Goal: Find specific page/section: Find specific page/section

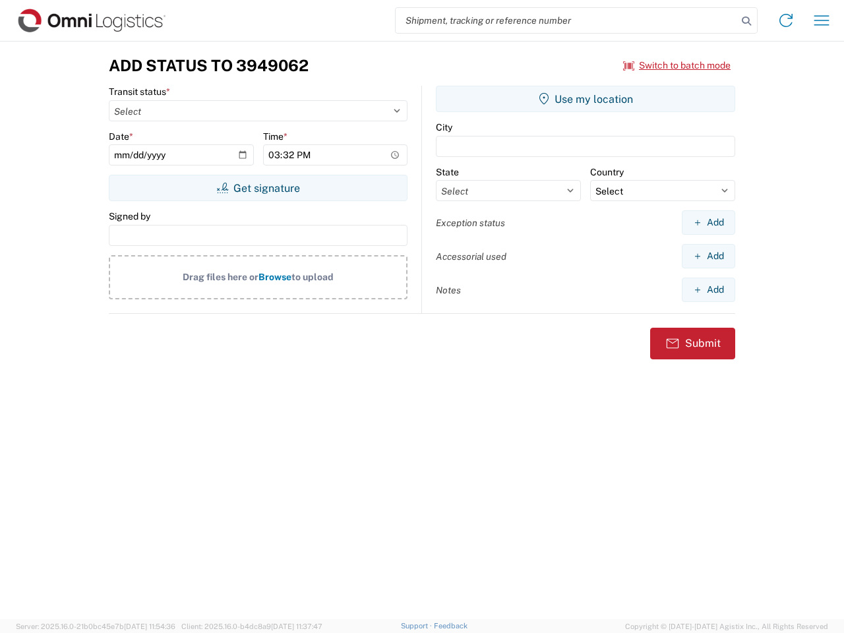
click at [567, 20] on input "search" at bounding box center [567, 20] width 342 height 25
click at [747, 21] on icon at bounding box center [747, 21] width 18 height 18
click at [786, 20] on icon at bounding box center [786, 20] width 21 height 21
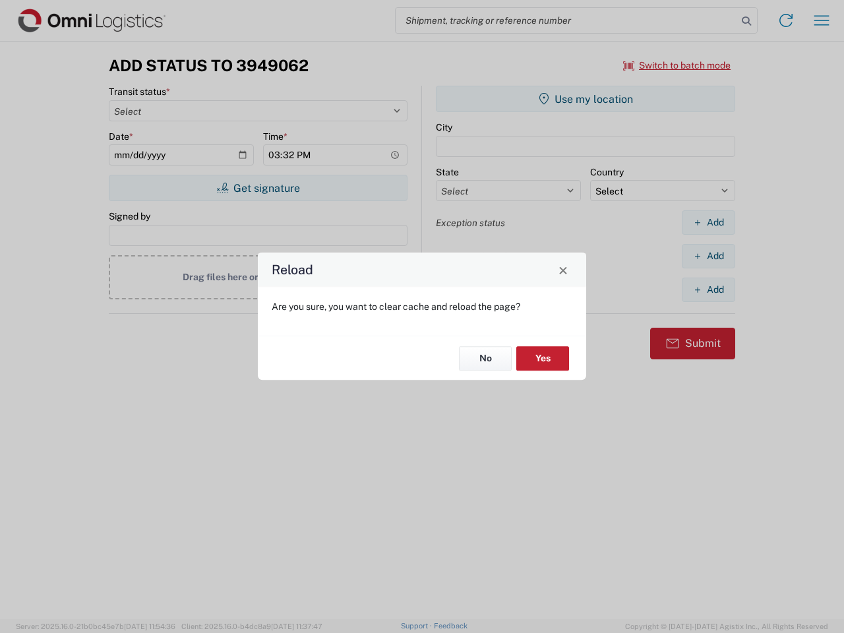
click at [822, 20] on div "Reload Are you sure, you want to clear cache and reload the page? No Yes" at bounding box center [422, 316] width 844 height 633
click at [677, 65] on div "Reload Are you sure, you want to clear cache and reload the page? No Yes" at bounding box center [422, 316] width 844 height 633
click at [258, 188] on div "Reload Are you sure, you want to clear cache and reload the page? No Yes" at bounding box center [422, 316] width 844 height 633
click at [586, 99] on div "Reload Are you sure, you want to clear cache and reload the page? No Yes" at bounding box center [422, 316] width 844 height 633
click at [709, 222] on div "Reload Are you sure, you want to clear cache and reload the page? No Yes" at bounding box center [422, 316] width 844 height 633
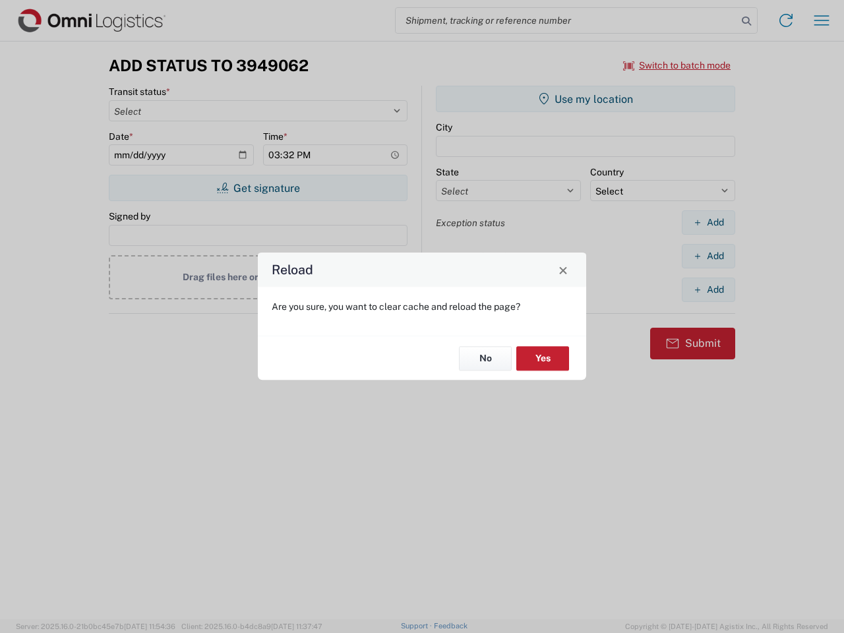
click at [709, 256] on div "Reload Are you sure, you want to clear cache and reload the page? No Yes" at bounding box center [422, 316] width 844 height 633
click at [709, 290] on div "Reload Are you sure, you want to clear cache and reload the page? No Yes" at bounding box center [422, 316] width 844 height 633
